Goal: Information Seeking & Learning: Learn about a topic

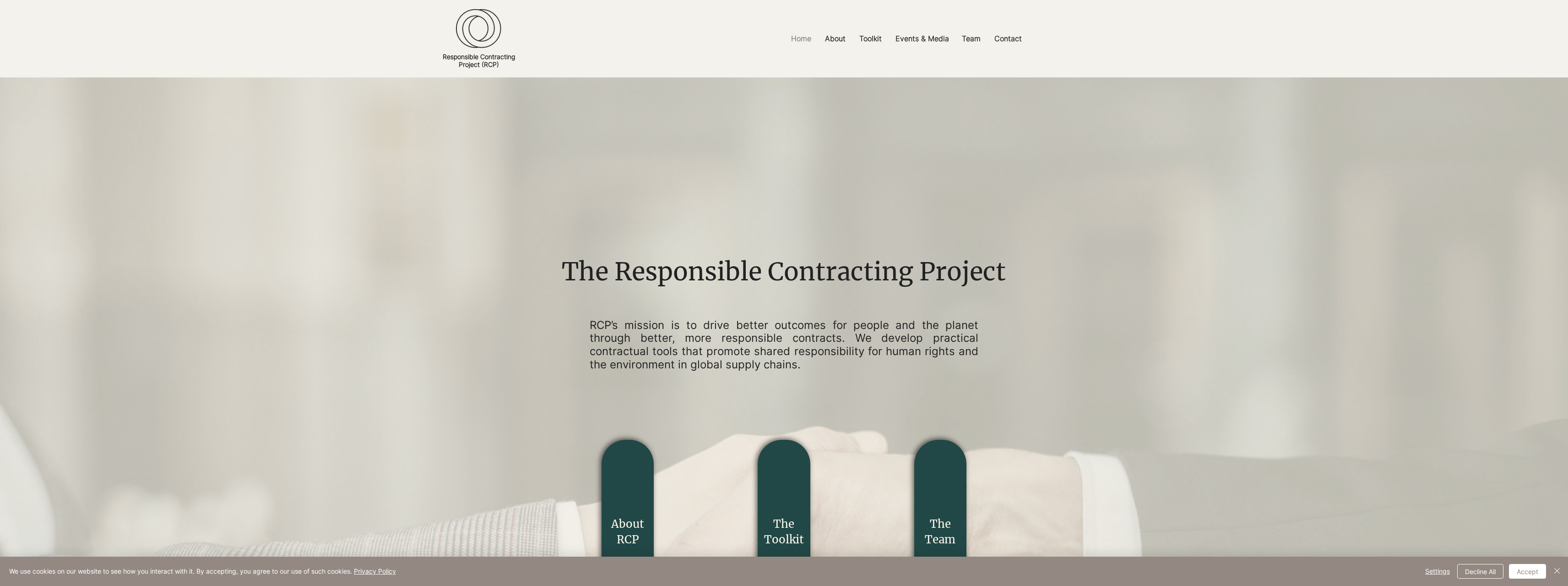
click at [1255, 200] on img "main content" at bounding box center [784, 538] width 1568 height 922
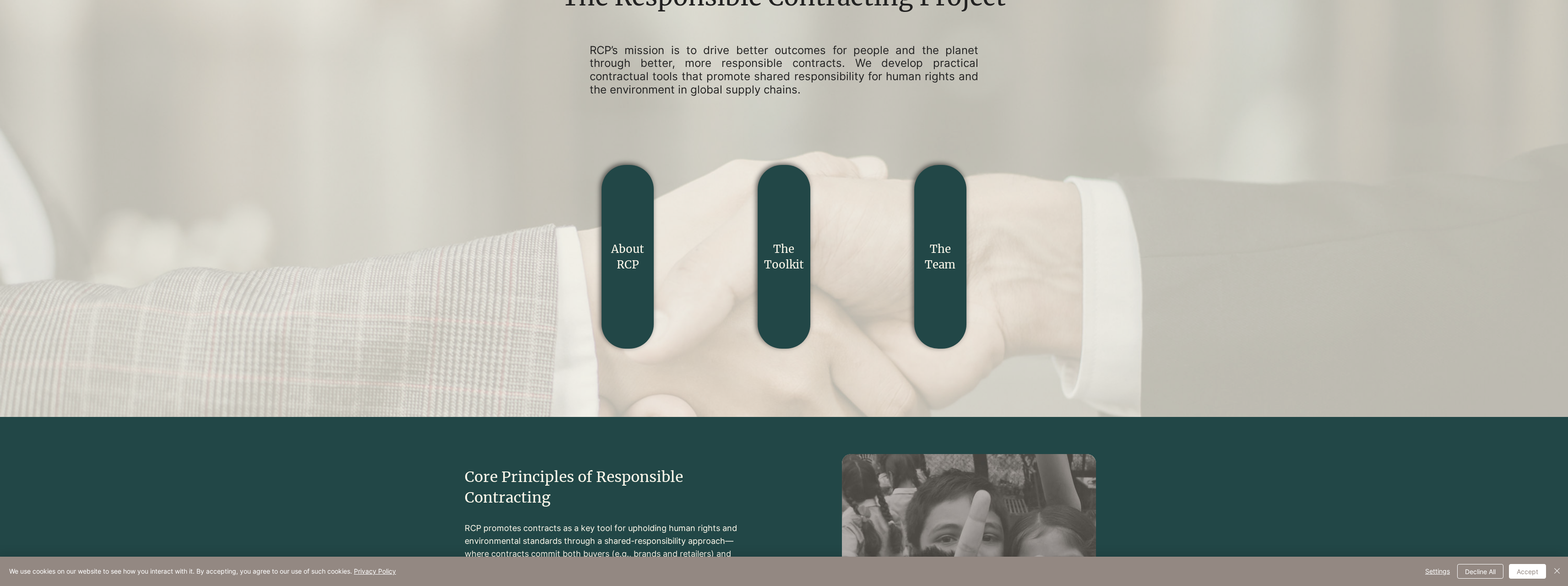
scroll to position [229, 0]
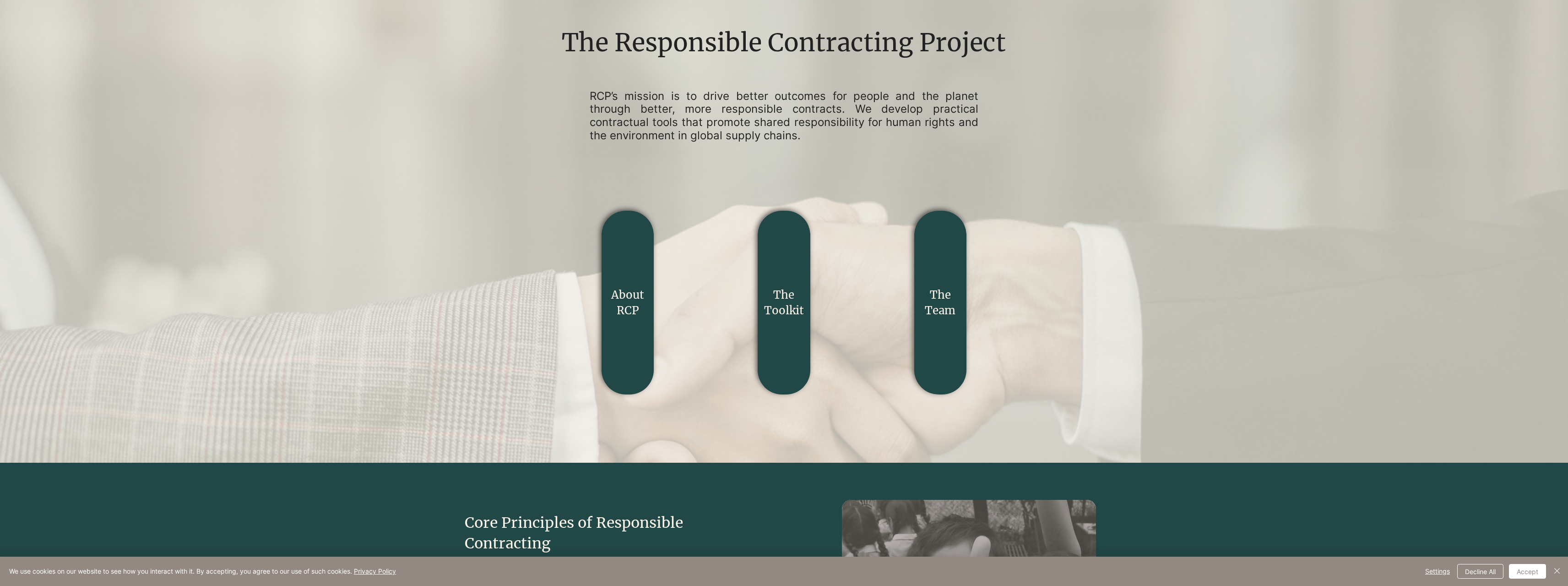
click at [800, 168] on div "main content" at bounding box center [784, 229] width 458 height 408
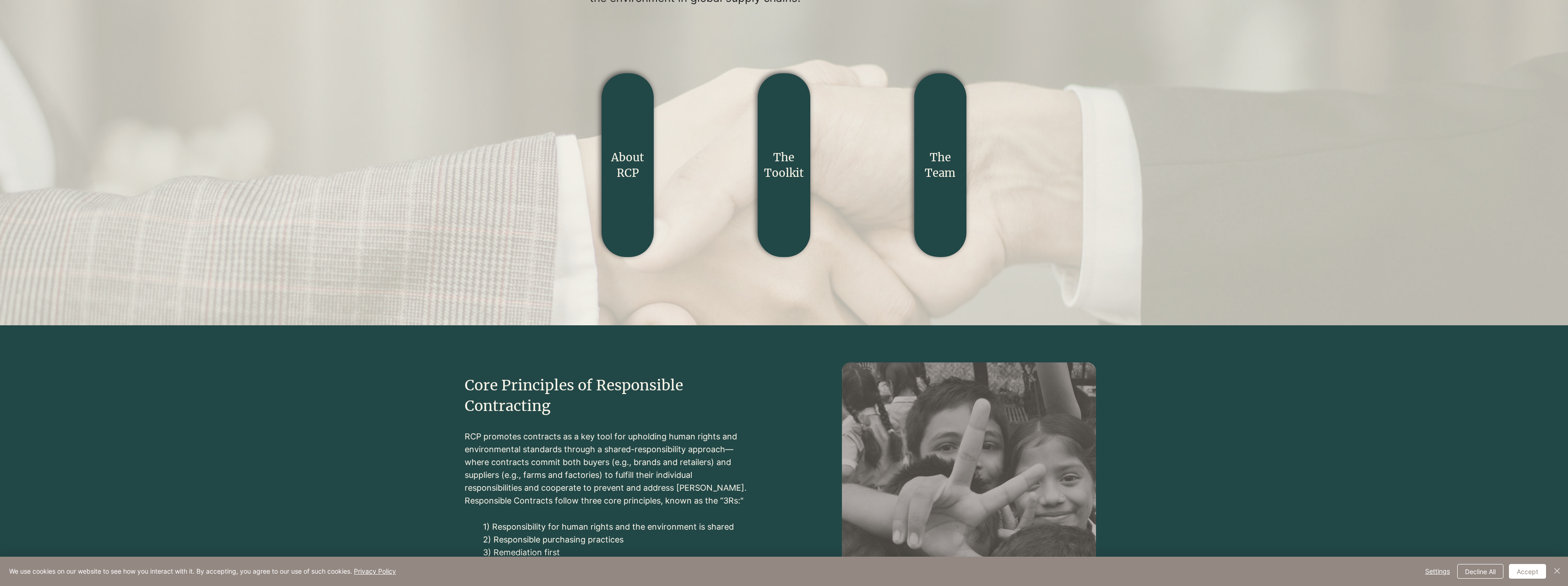
scroll to position [596, 0]
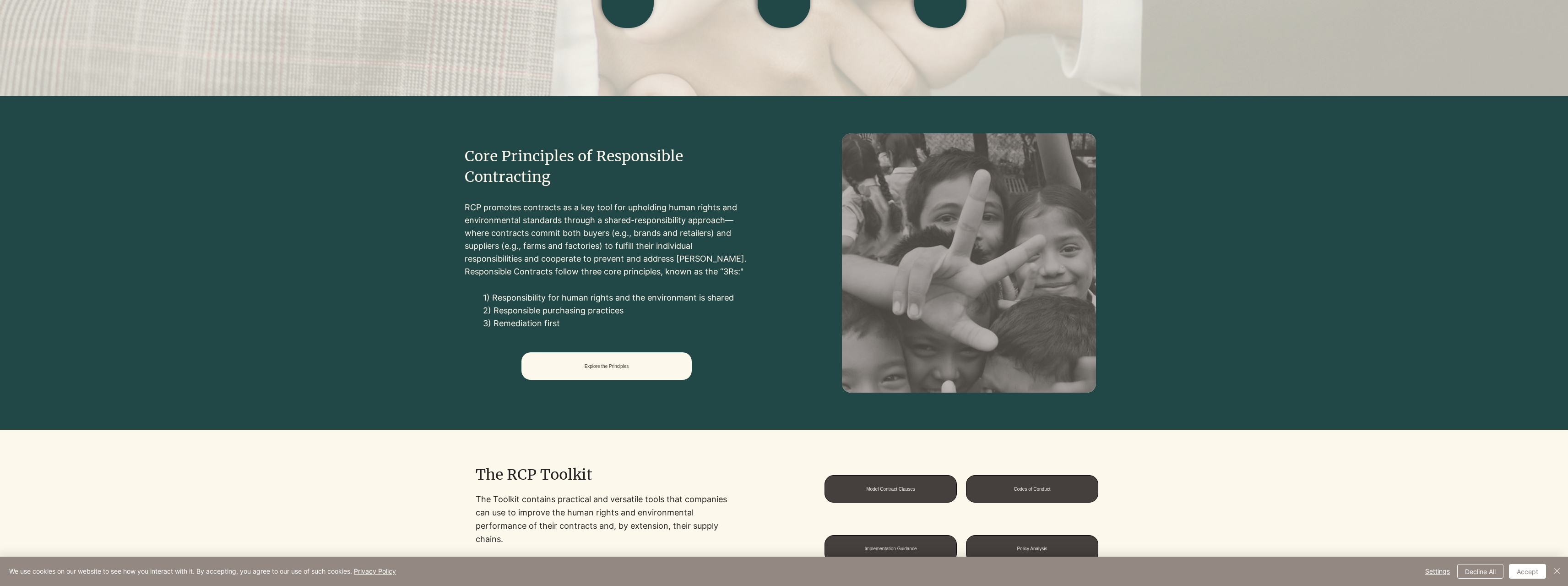
drag, startPoint x: 555, startPoint y: 207, endPoint x: 669, endPoint y: 213, distance: 114.2
click at [660, 213] on p "RCP promotes contracts as a key tool for upholding human rights and environment…" at bounding box center [606, 239] width 284 height 77
click at [669, 213] on p "RCP promotes contracts as a key tool for upholding human rights and environment…" at bounding box center [606, 239] width 284 height 77
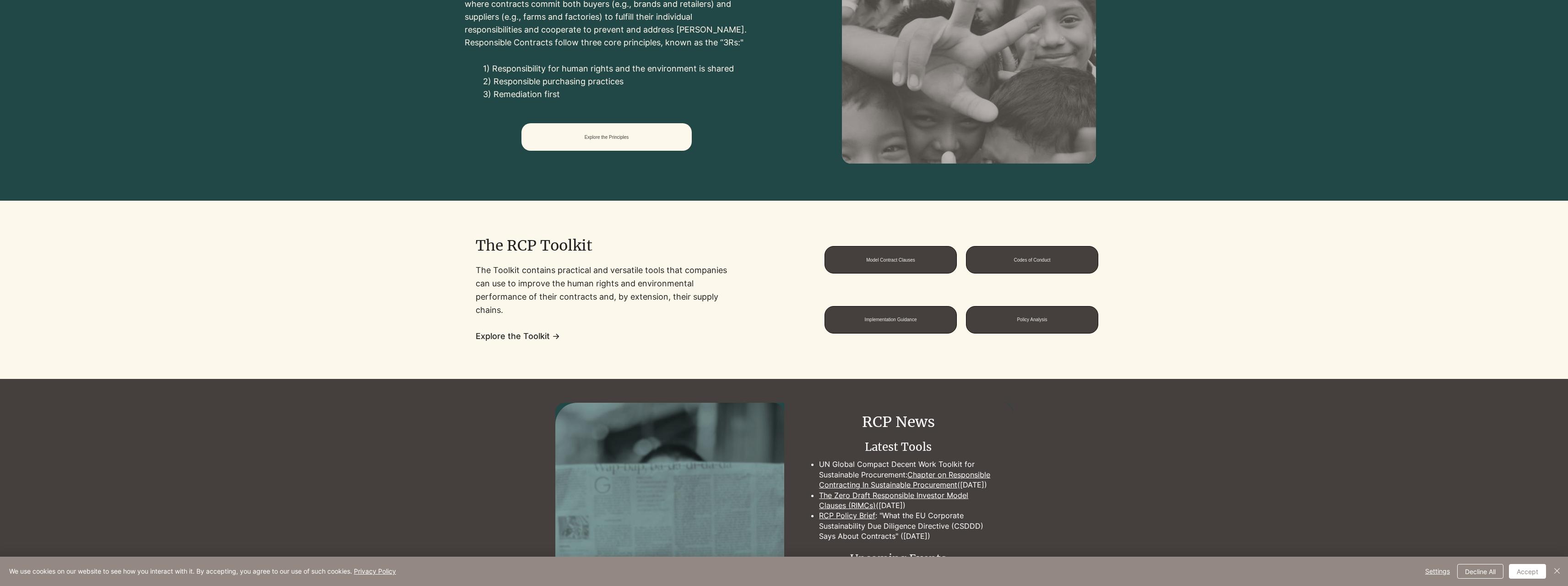
click at [716, 272] on p "The Toolkit contains practical and versatile tools that companies can use to im…" at bounding box center [606, 290] width 262 height 52
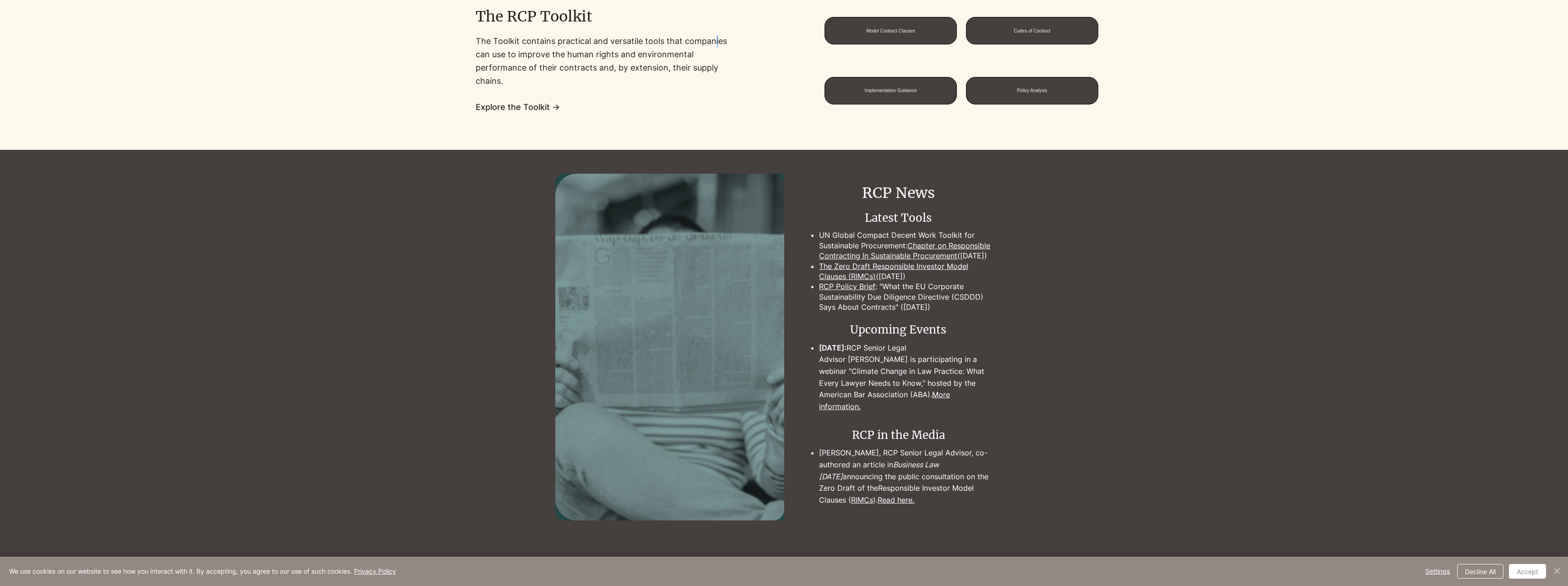
click at [839, 245] on p "UN Global Compact Decent Work Toolkit for Sustainable Procurement: Chapter on R…" at bounding box center [905, 245] width 172 height 30
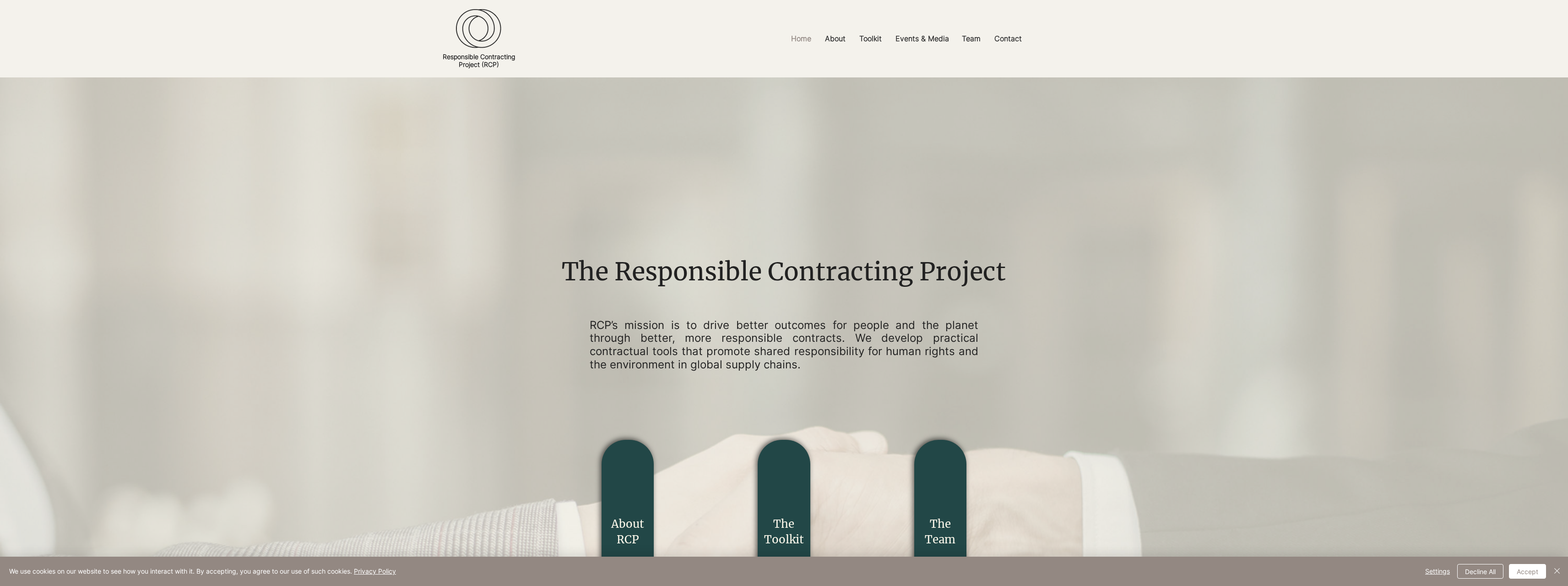
scroll to position [183, 0]
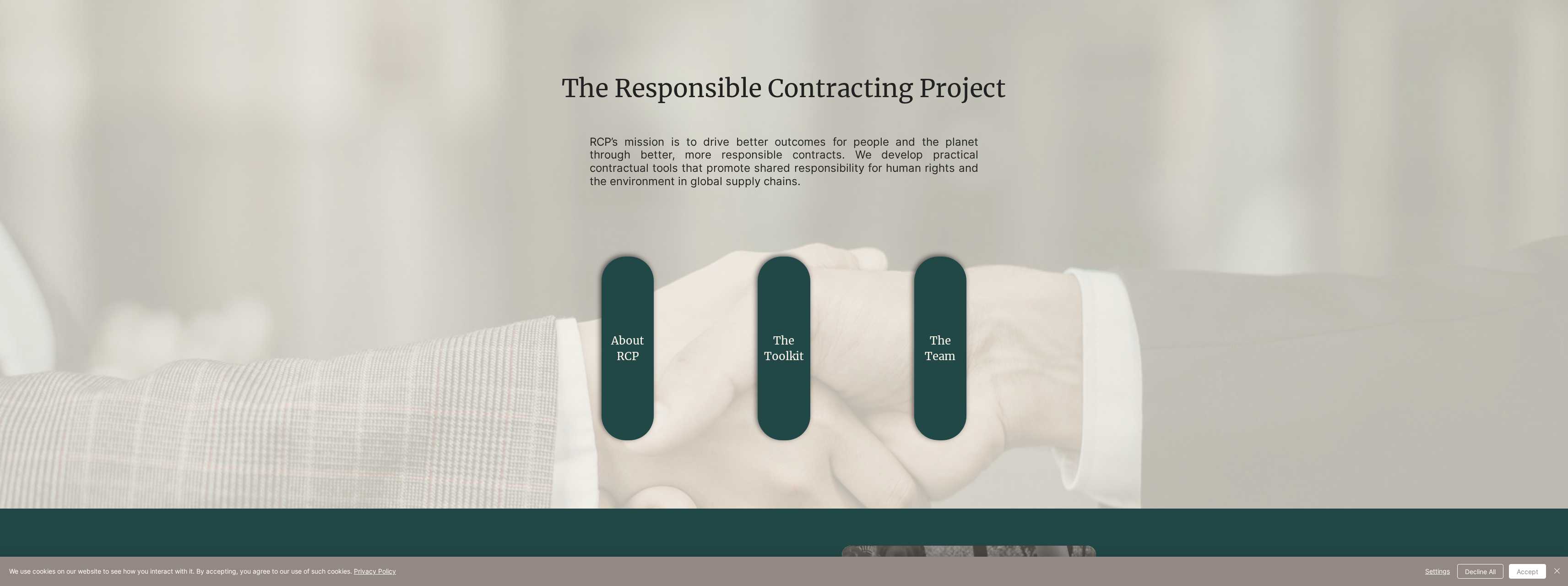
click at [943, 353] on link "The Team" at bounding box center [940, 348] width 30 height 30
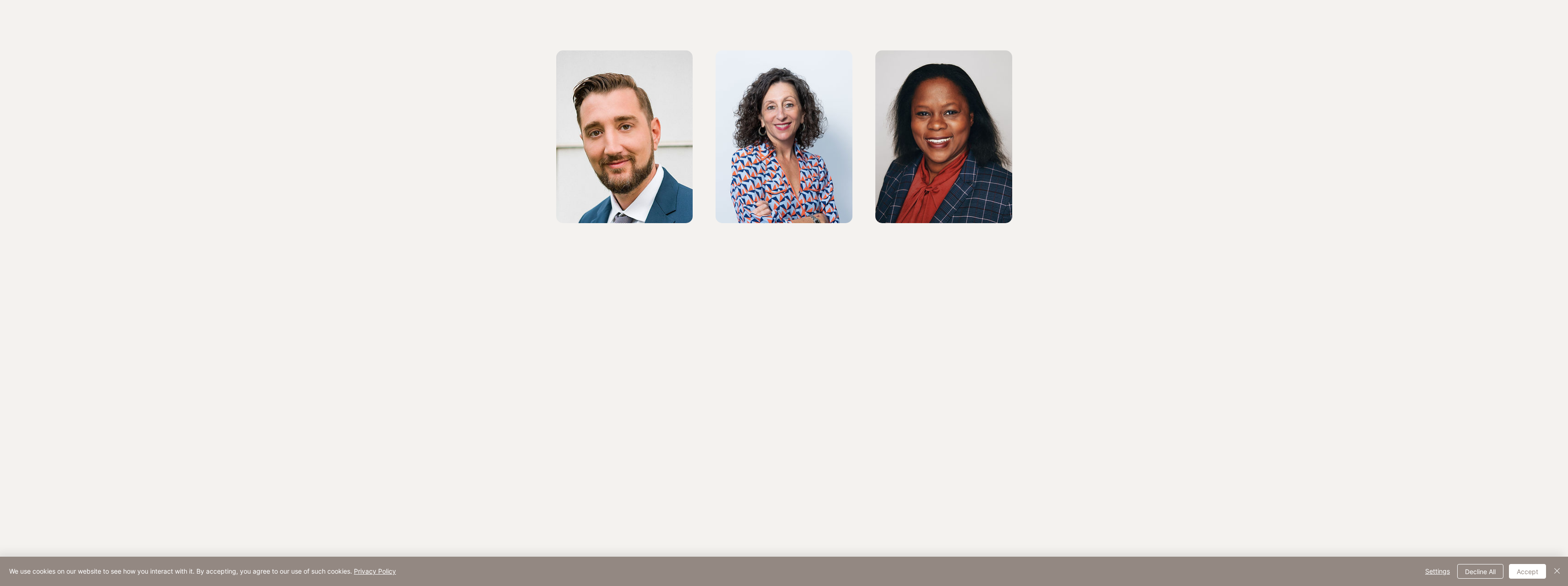
scroll to position [1970, 0]
